Goal: Check status: Check status

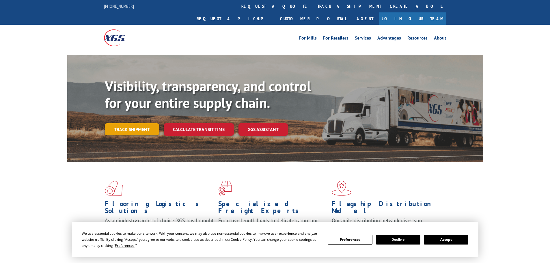
click at [145, 123] on link "Track shipment" at bounding box center [132, 129] width 54 height 12
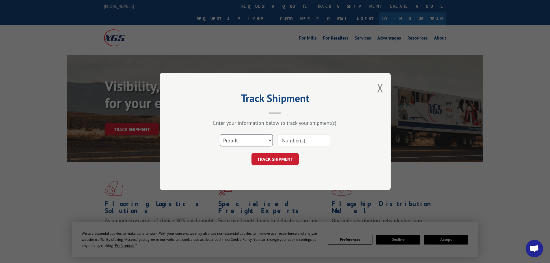
click at [235, 139] on select "Select category... Probill BOL PO" at bounding box center [246, 140] width 53 height 12
click at [289, 143] on input at bounding box center [303, 140] width 53 height 12
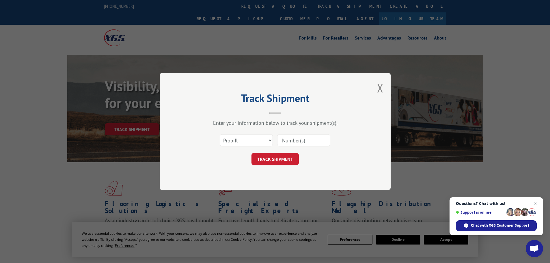
click at [299, 138] on input at bounding box center [303, 140] width 53 height 12
paste input "17664485"
type input "17664485"
click at [271, 160] on button "TRACK SHIPMENT" at bounding box center [275, 159] width 47 height 12
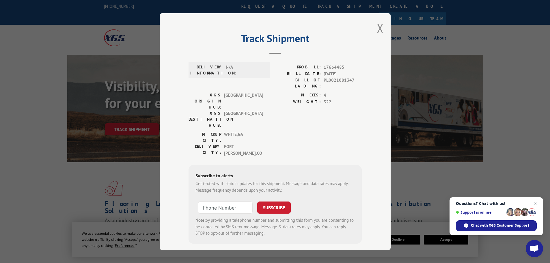
click at [235, 144] on span "[GEOGRAPHIC_DATA][PERSON_NAME] , [GEOGRAPHIC_DATA]" at bounding box center [243, 150] width 39 height 13
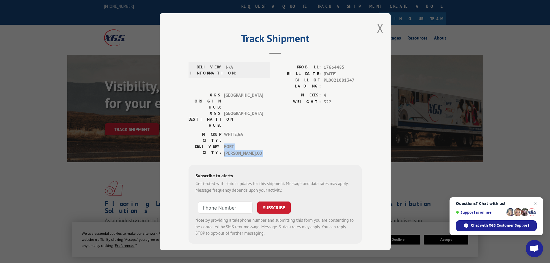
click at [235, 144] on span "[GEOGRAPHIC_DATA][PERSON_NAME] , [GEOGRAPHIC_DATA]" at bounding box center [243, 150] width 39 height 13
click at [218, 110] on label "XGS DESTINATION HUB:" at bounding box center [205, 119] width 33 height 18
click at [382, 31] on button "Close modal" at bounding box center [380, 28] width 6 height 15
